Goal: Task Accomplishment & Management: Complete application form

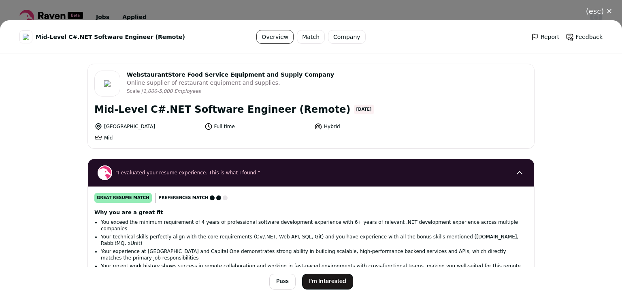
click at [338, 285] on button "I'm Interested" at bounding box center [327, 281] width 51 height 16
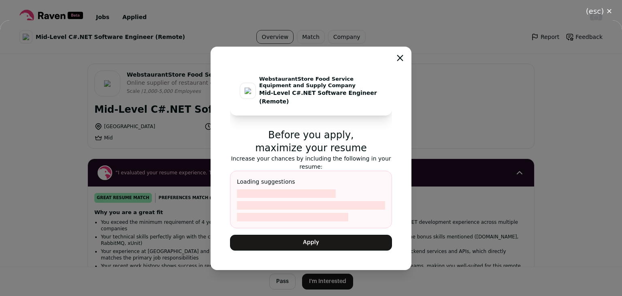
click at [328, 242] on button "Apply" at bounding box center [311, 242] width 162 height 16
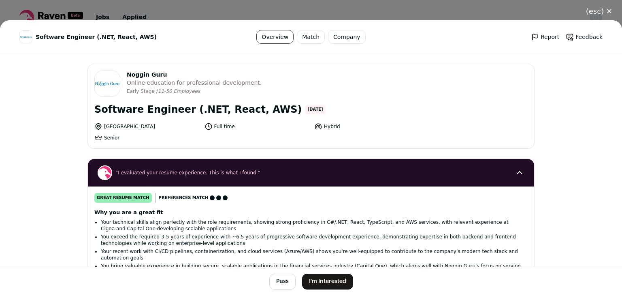
click at [317, 277] on button "I'm Interested" at bounding box center [327, 281] width 51 height 16
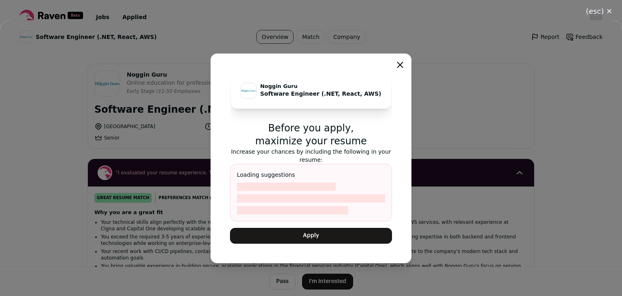
click at [330, 228] on button "Apply" at bounding box center [311, 236] width 162 height 16
